Goal: Task Accomplishment & Management: Use online tool/utility

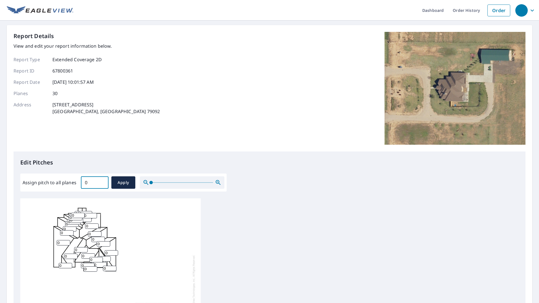
click at [102, 185] on input "0" at bounding box center [95, 183] width 28 height 16
click at [102, 181] on input "0.1" at bounding box center [95, 183] width 28 height 16
click at [102, 181] on input "0.2" at bounding box center [95, 183] width 28 height 16
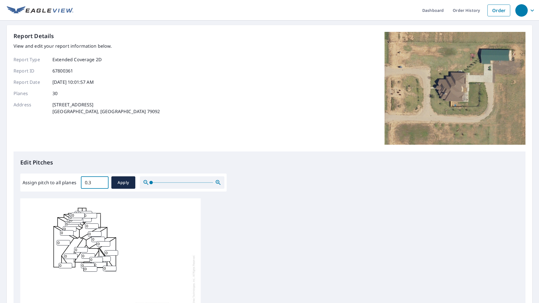
click at [102, 181] on input "0.3" at bounding box center [95, 183] width 28 height 16
click at [102, 181] on input "0.4" at bounding box center [95, 183] width 28 height 16
click at [102, 181] on input "8.9" at bounding box center [95, 183] width 28 height 16
type input "9"
click at [102, 181] on input "9" at bounding box center [95, 183] width 28 height 16
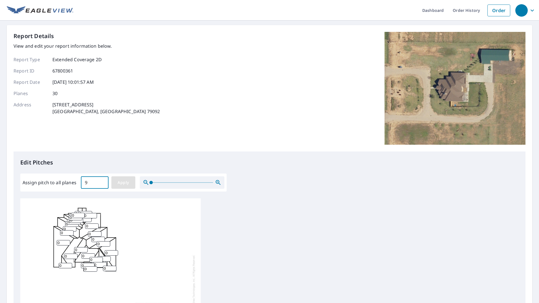
click at [124, 182] on span "Apply" at bounding box center [123, 182] width 15 height 7
type input "9"
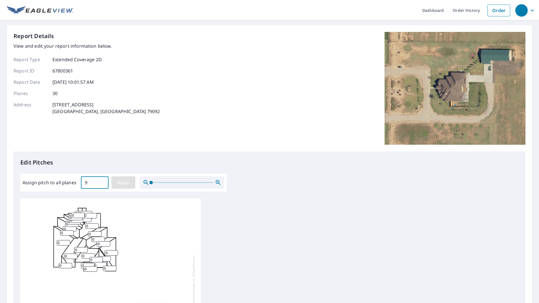
type input "9"
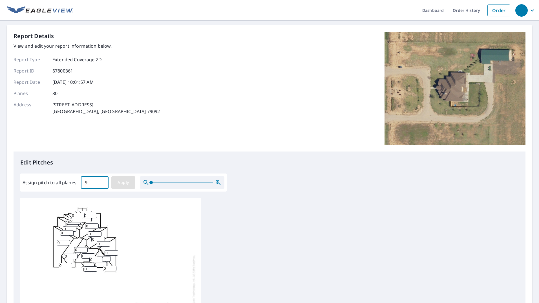
type input "9"
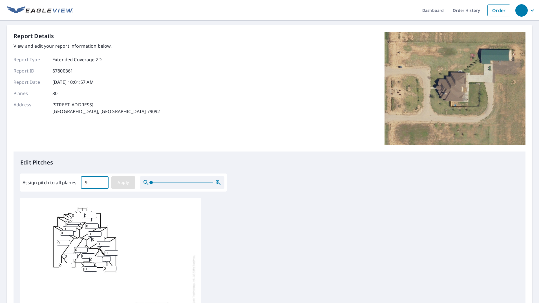
type input "9"
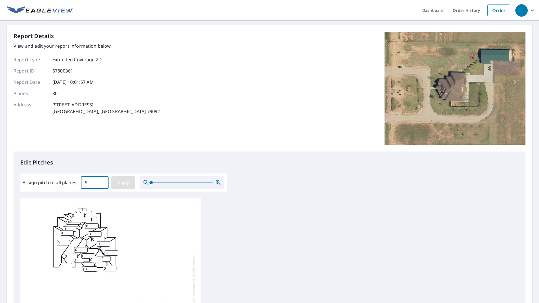
type input "9"
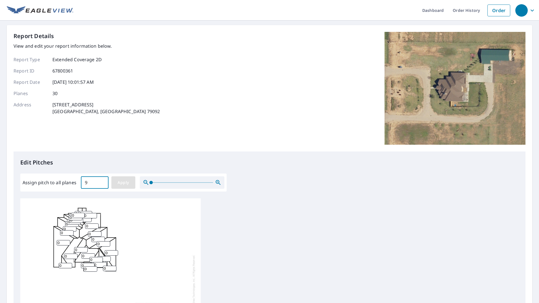
type input "9"
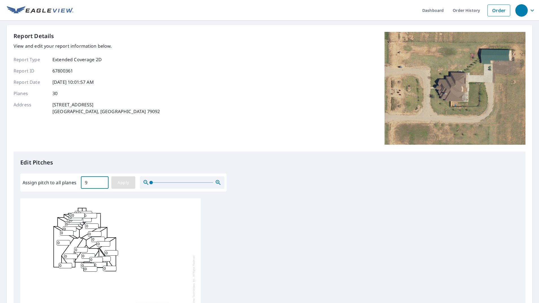
type input "9"
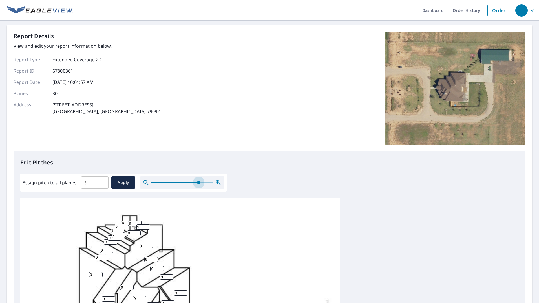
drag, startPoint x: 149, startPoint y: 183, endPoint x: 198, endPoint y: 189, distance: 49.2
click at [198, 189] on div "Assign pitch to all planes 9 ​ Apply" at bounding box center [123, 182] width 206 height 18
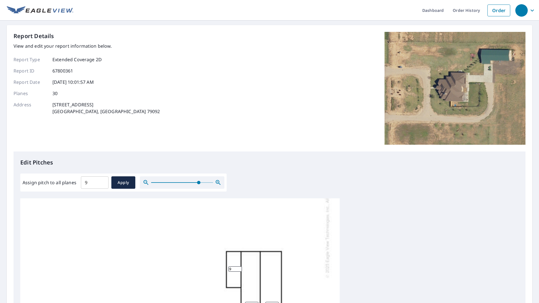
scroll to position [142, 0]
drag, startPoint x: 233, startPoint y: 260, endPoint x: 219, endPoint y: 259, distance: 14.4
click at [219, 259] on div "9 9 9 9 9 9 9 9 9 9 9 9 9 9 9 9 9 9 9 9 9 9 9 9 9 9 9 9 9 9" at bounding box center [180, 217] width 320 height 314
type input "4"
drag, startPoint x: 243, startPoint y: 297, endPoint x: 235, endPoint y: 300, distance: 8.4
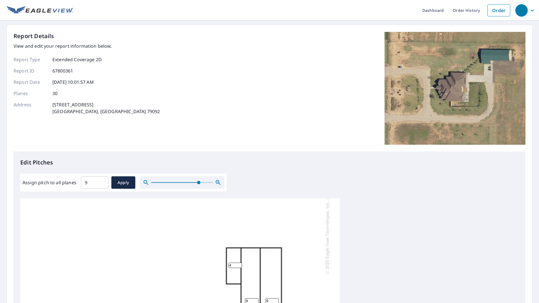
click at [235, 300] on div "9 9 9 9 9 9 9 9 9 4 9 9 9 9 9 9 9 9 9 9 9 9 9 9 9 9 9 9 9 9" at bounding box center [180, 217] width 320 height 314
type input "4"
drag, startPoint x: 270, startPoint y: 296, endPoint x: 259, endPoint y: 299, distance: 11.0
click at [259, 299] on div "9 4 9 9 9 9 9 9 9 4 9 9 9 9 9 9 9 9 9 9 9 9 9 9 9 9 9 9 9 9" at bounding box center [180, 217] width 320 height 314
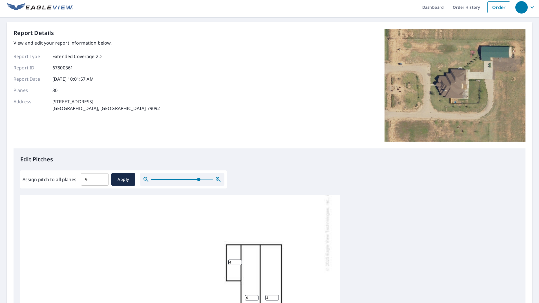
scroll to position [0, 0]
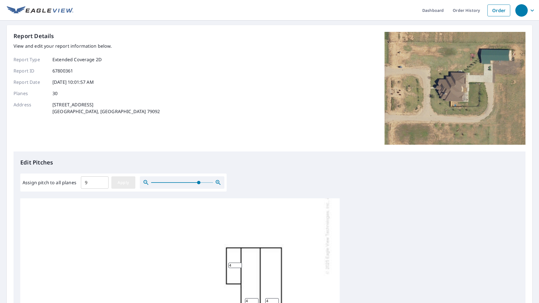
click at [120, 183] on span "Apply" at bounding box center [123, 182] width 15 height 7
type input "9"
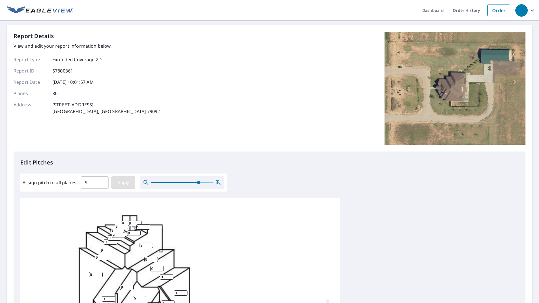
click at [124, 184] on span "Apply" at bounding box center [123, 182] width 15 height 7
click at [126, 184] on span "Apply" at bounding box center [123, 182] width 15 height 7
click at [498, 12] on link "Order" at bounding box center [499, 11] width 23 height 12
